Goal: Use online tool/utility

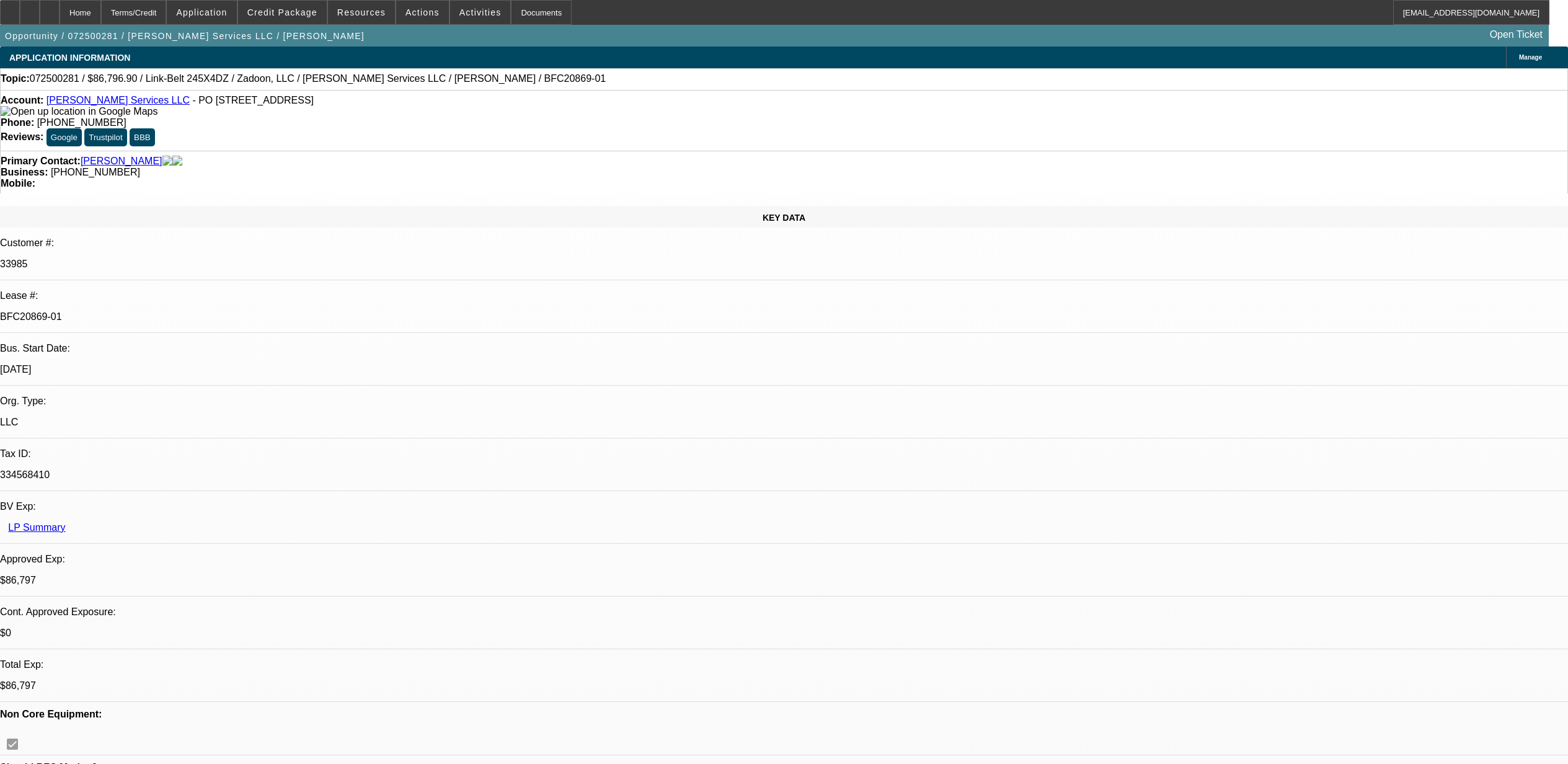
select select "0.1"
select select "0"
select select "2"
select select "0"
select select "6"
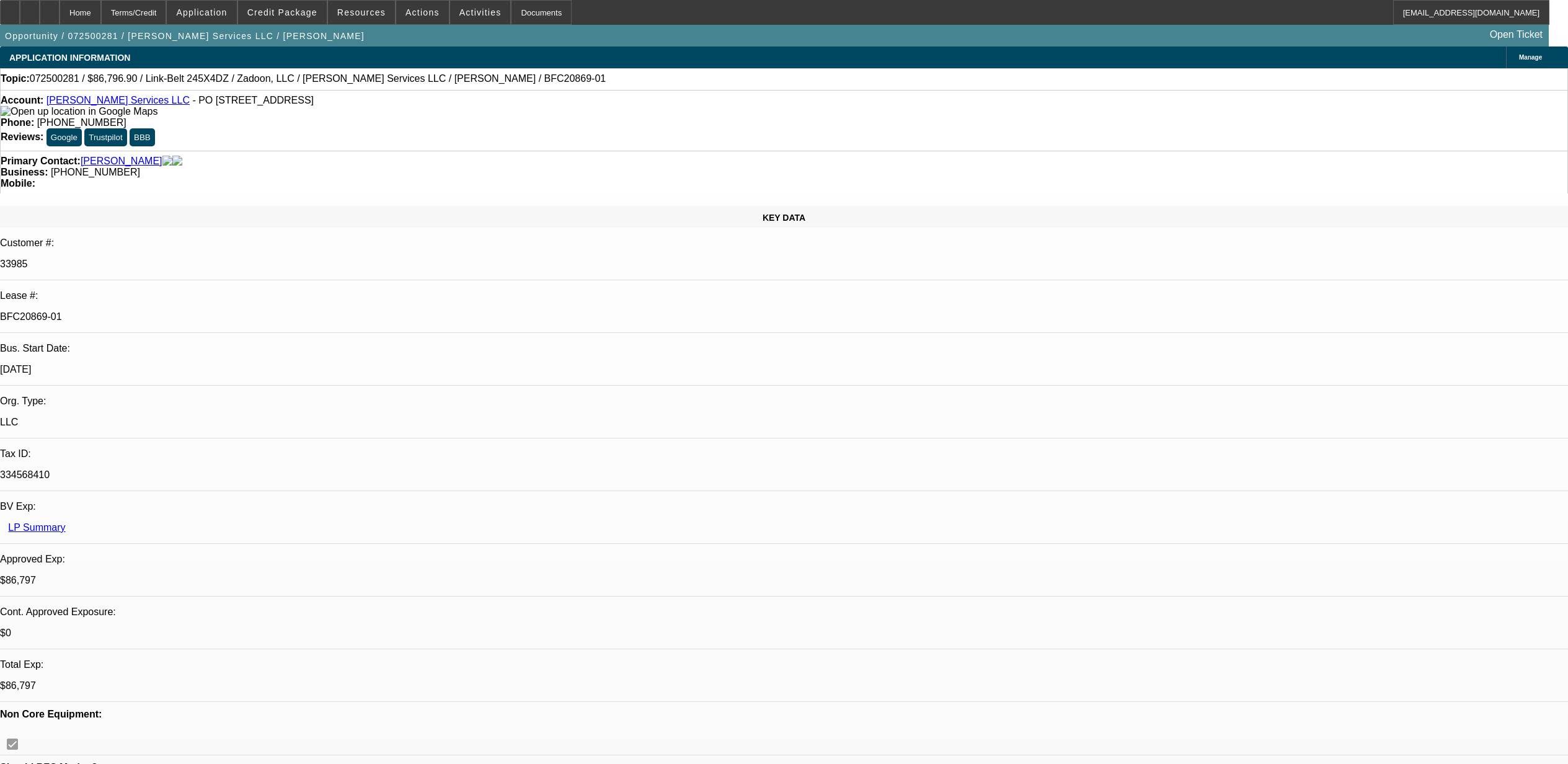
select select "0"
select select "2"
select select "0"
select select "6"
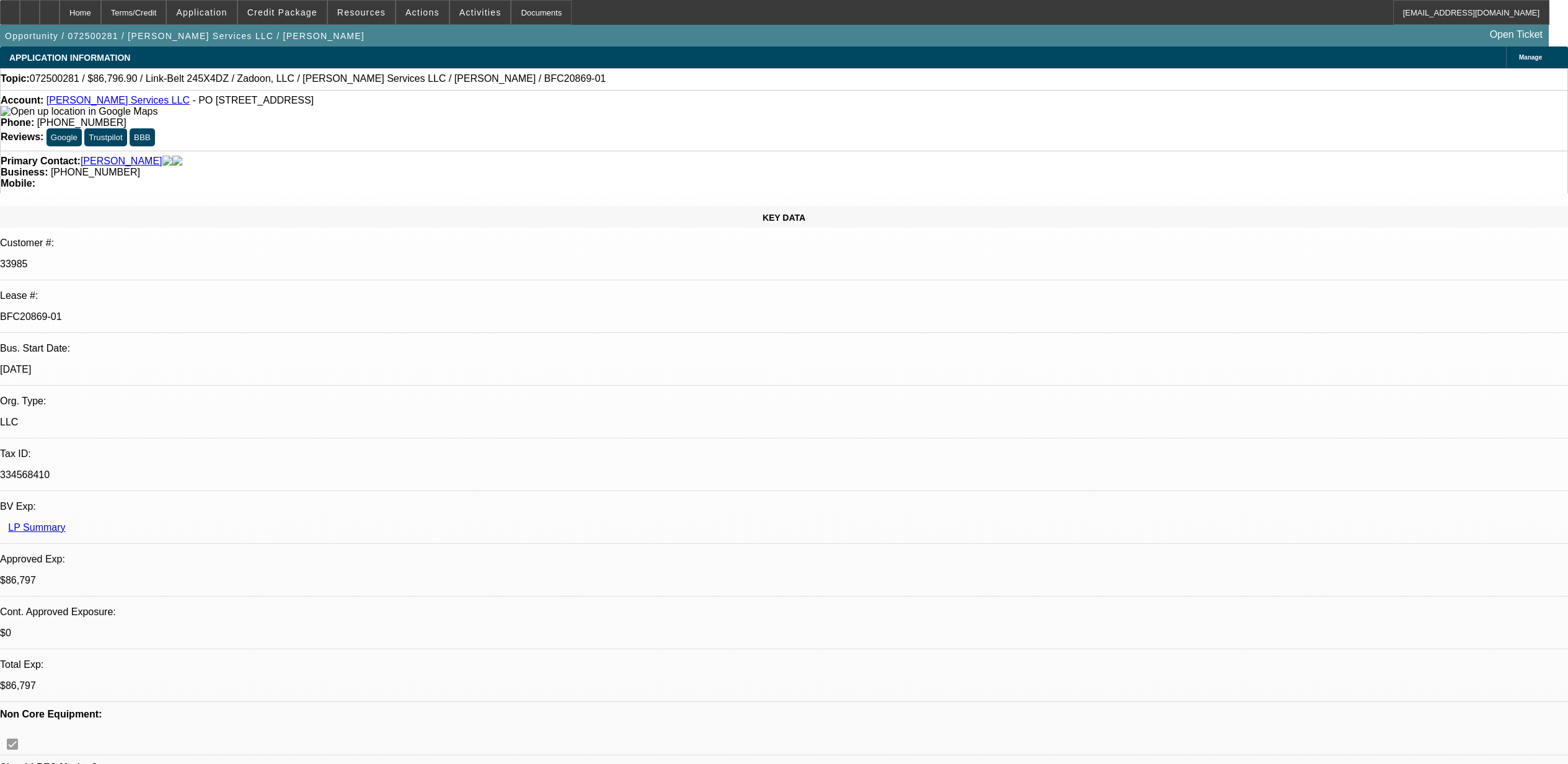
select select "0.1"
select select "0"
select select "6"
select select "0.1"
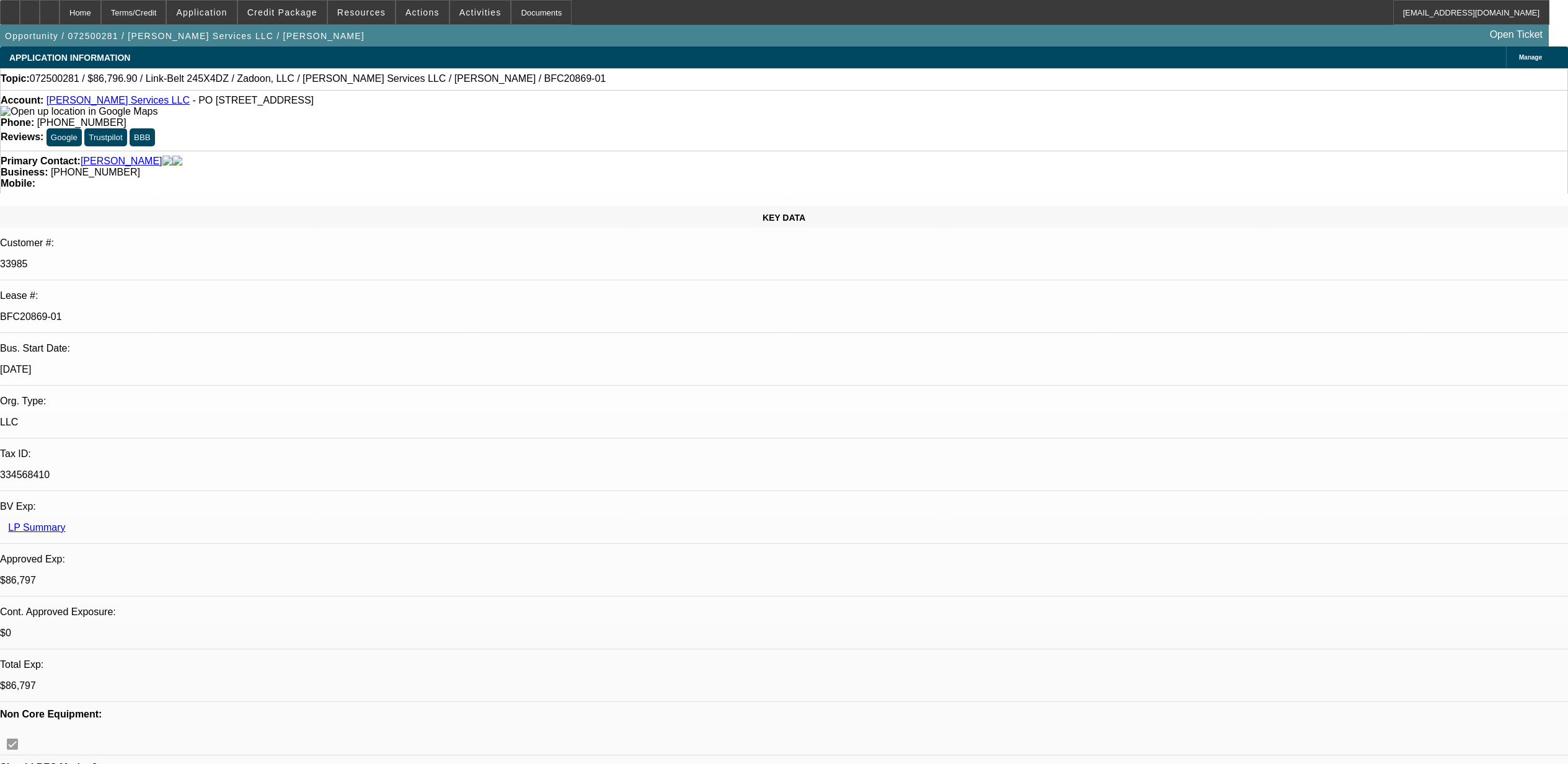
select select "0"
select select "6"
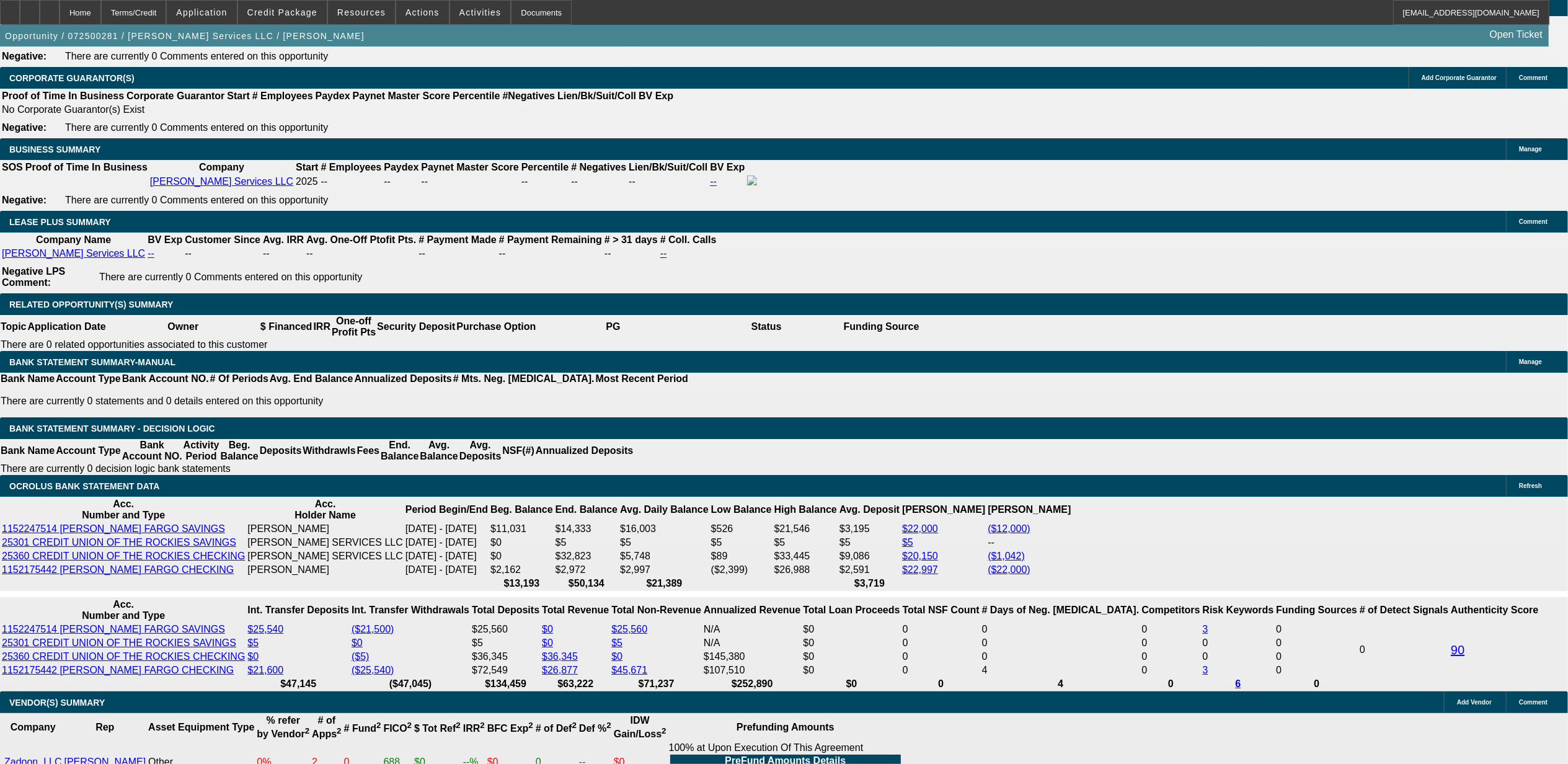
scroll to position [1984, 0]
